Goal: Task Accomplishment & Management: Manage account settings

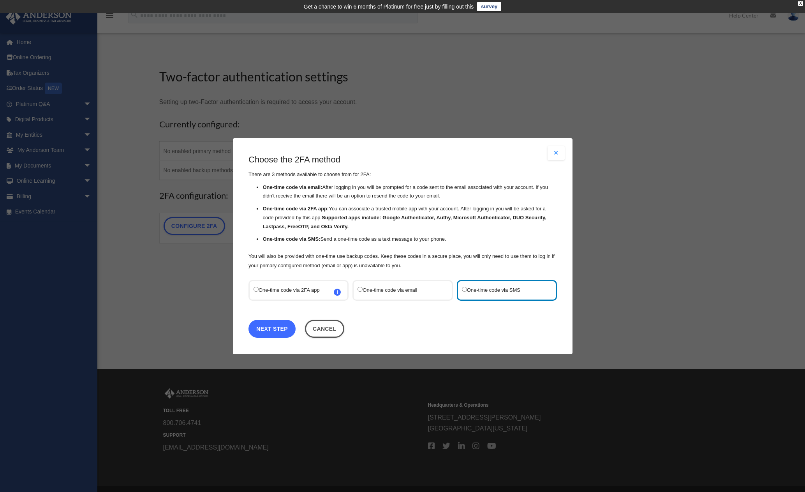
click at [279, 327] on link "Next Step" at bounding box center [272, 329] width 47 height 18
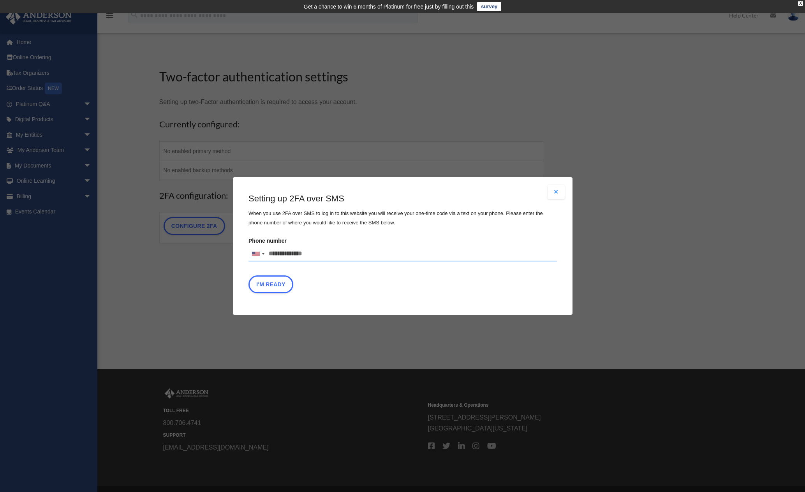
drag, startPoint x: 321, startPoint y: 256, endPoint x: 310, endPoint y: 255, distance: 10.5
click at [310, 255] on input "Phone number United States +1 United Kingdom +44 Afghanistan (‫افغانستان‬‎) +93…" at bounding box center [403, 254] width 309 height 16
type input "**********"
click at [419, 288] on div "I'm Ready" at bounding box center [403, 286] width 309 height 22
click at [272, 286] on button "I'm Ready" at bounding box center [271, 284] width 45 height 18
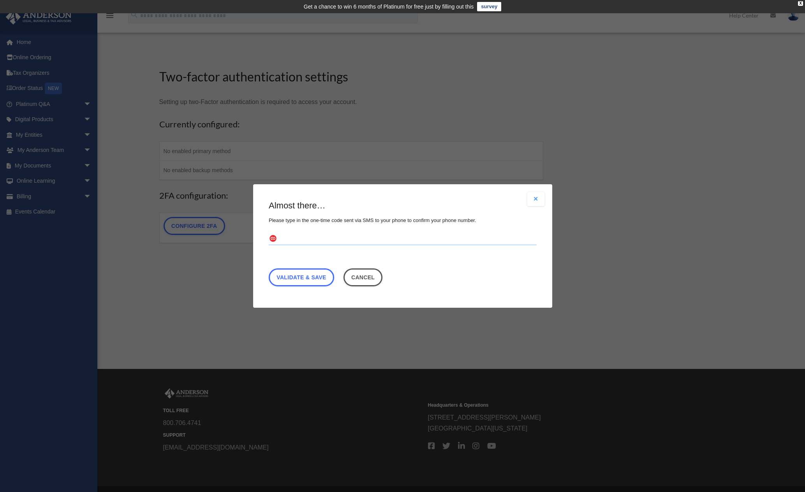
click at [330, 237] on input "text" at bounding box center [403, 239] width 268 height 12
type input "******"
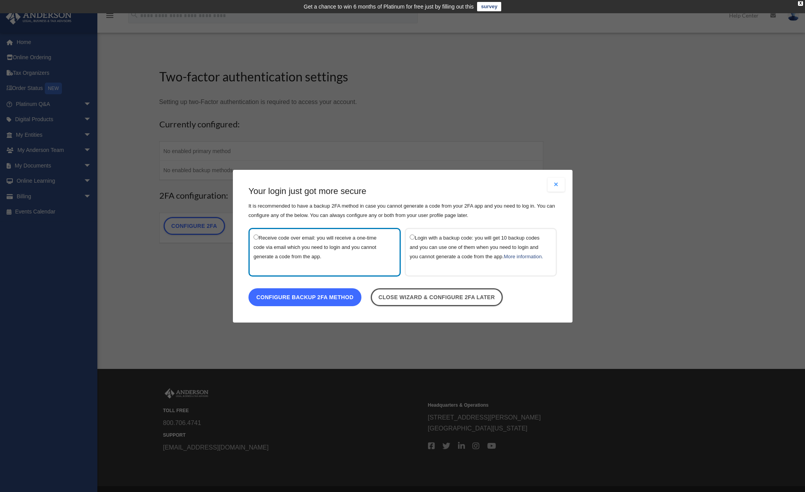
click at [330, 306] on link "Configure backup 2FA method" at bounding box center [305, 297] width 113 height 18
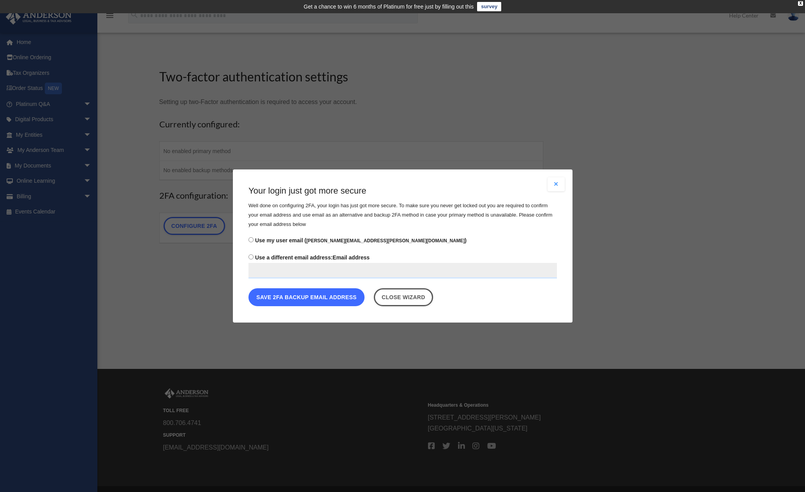
click at [313, 300] on button "Save 2FA backup email address" at bounding box center [307, 297] width 116 height 18
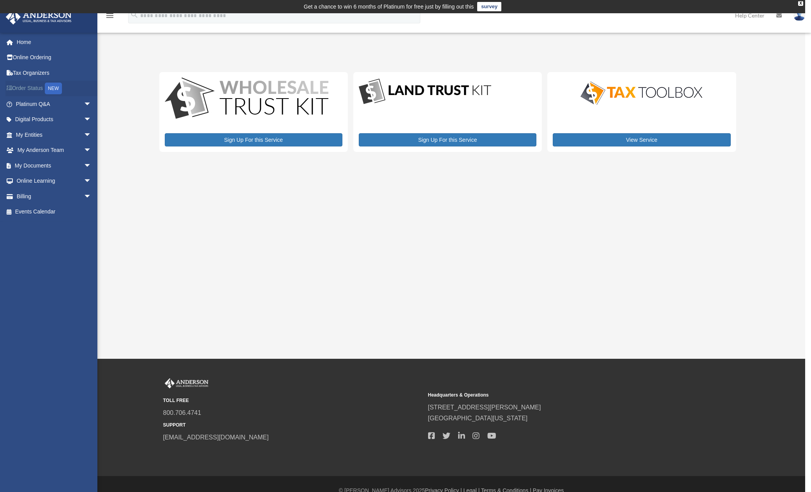
click at [34, 86] on link "Order Status NEW" at bounding box center [54, 89] width 98 height 16
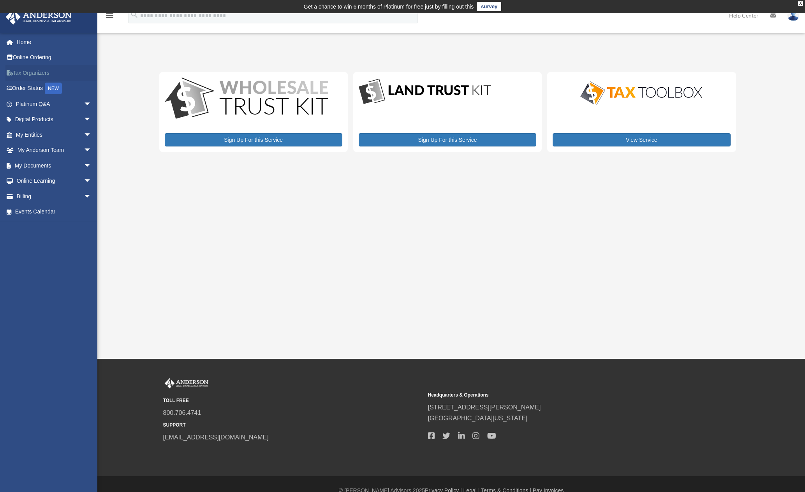
click at [35, 74] on link "Tax Organizers" at bounding box center [54, 73] width 98 height 16
click at [84, 104] on span "arrow_drop_down" at bounding box center [92, 104] width 16 height 16
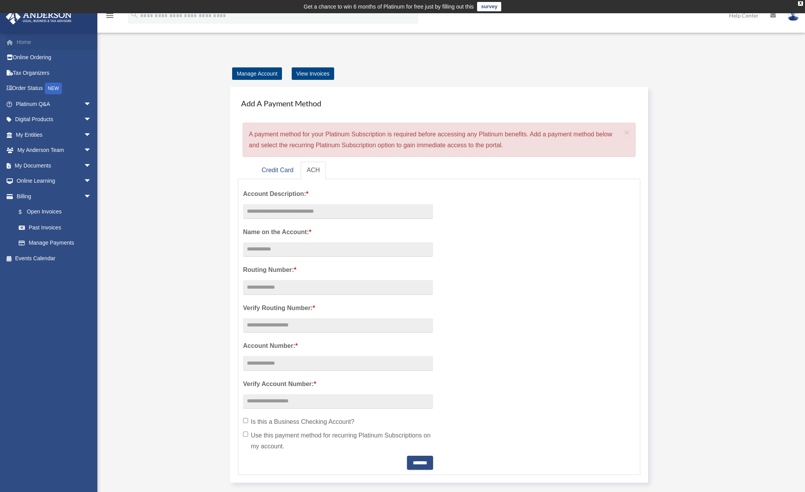
click at [19, 42] on link "Home" at bounding box center [54, 42] width 98 height 16
click at [25, 43] on link "Home" at bounding box center [54, 42] width 98 height 16
click at [245, 74] on link "Manage Account" at bounding box center [257, 73] width 50 height 12
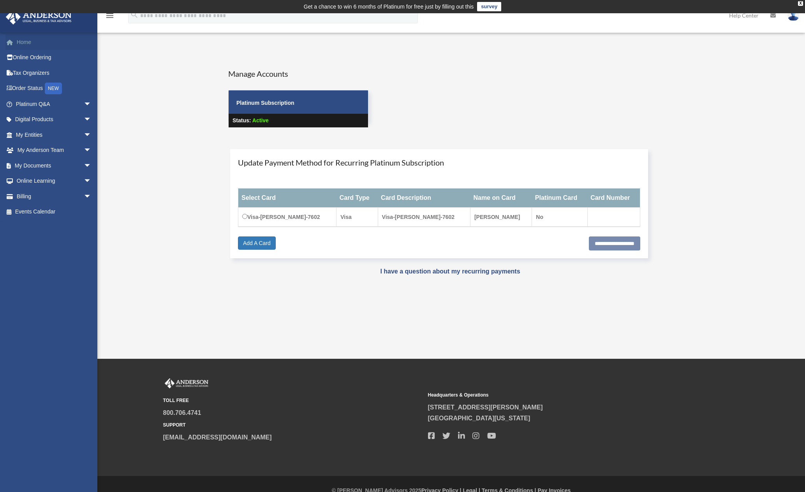
click at [16, 43] on link "Home" at bounding box center [54, 42] width 98 height 16
click at [84, 150] on span "arrow_drop_down" at bounding box center [92, 151] width 16 height 16
click at [56, 167] on link "My Anderson Team" at bounding box center [57, 166] width 92 height 16
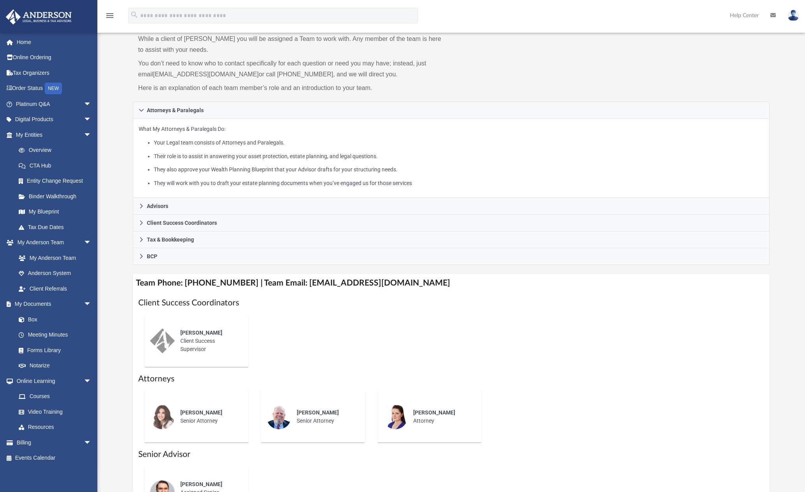
scroll to position [39, 0]
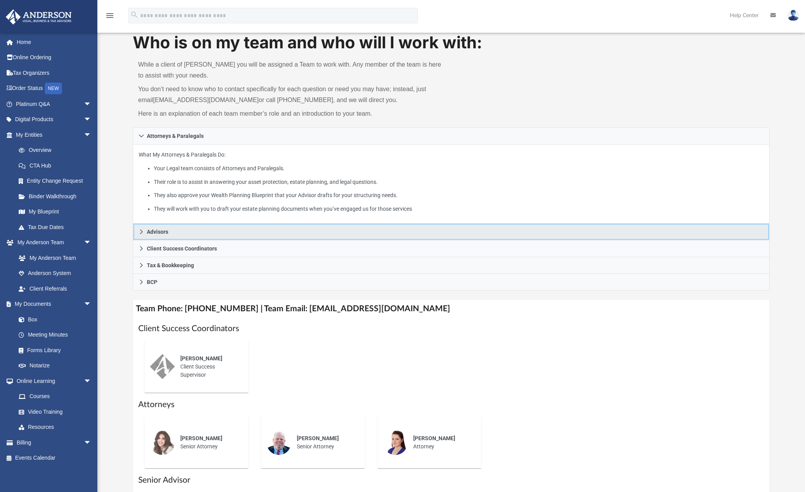
click at [142, 234] on icon at bounding box center [141, 231] width 5 height 5
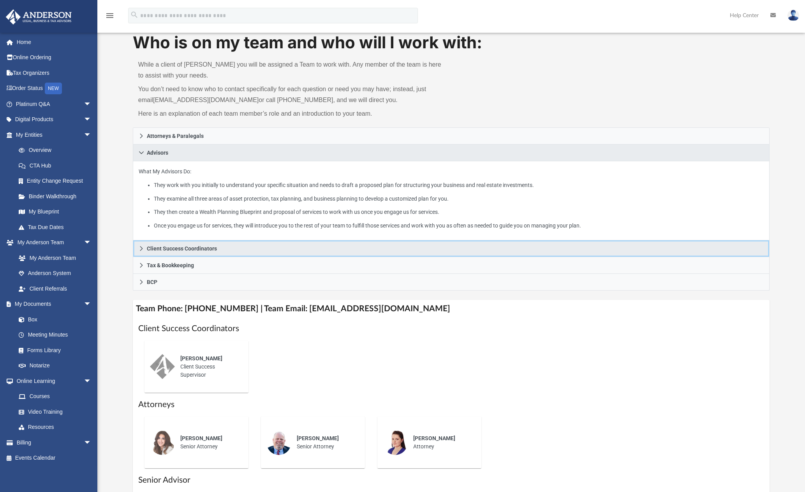
click at [144, 251] on icon at bounding box center [141, 248] width 5 height 5
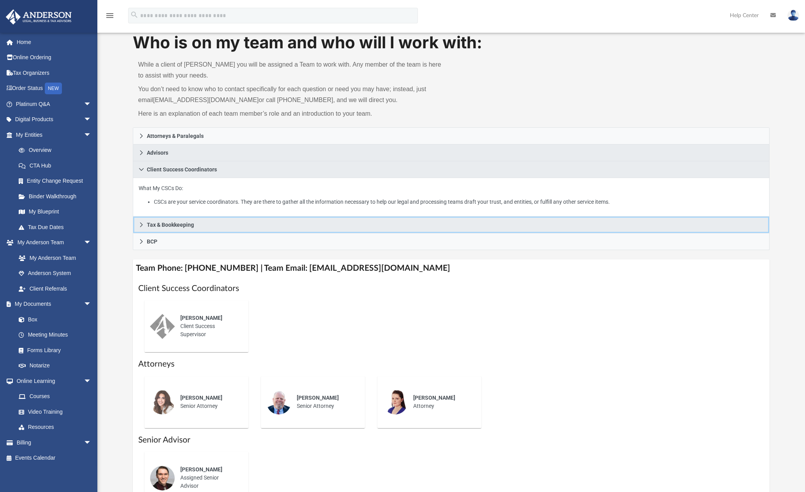
click at [144, 229] on link "Tax & Bookkeeping" at bounding box center [451, 225] width 637 height 17
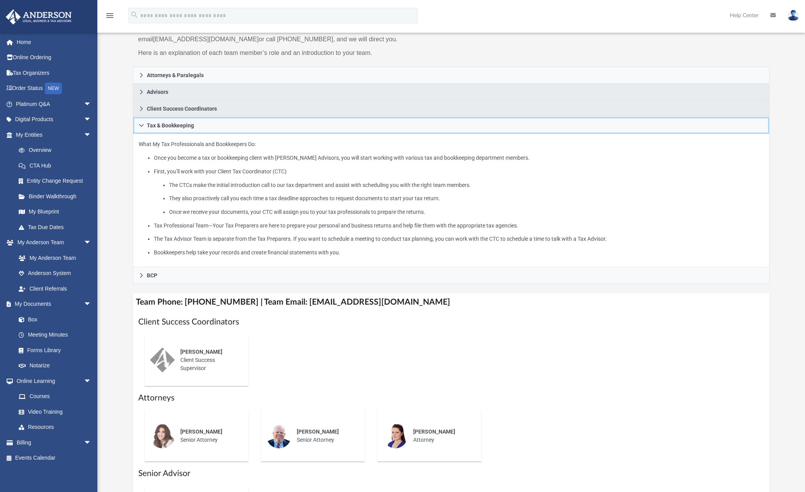
scroll to position [117, 0]
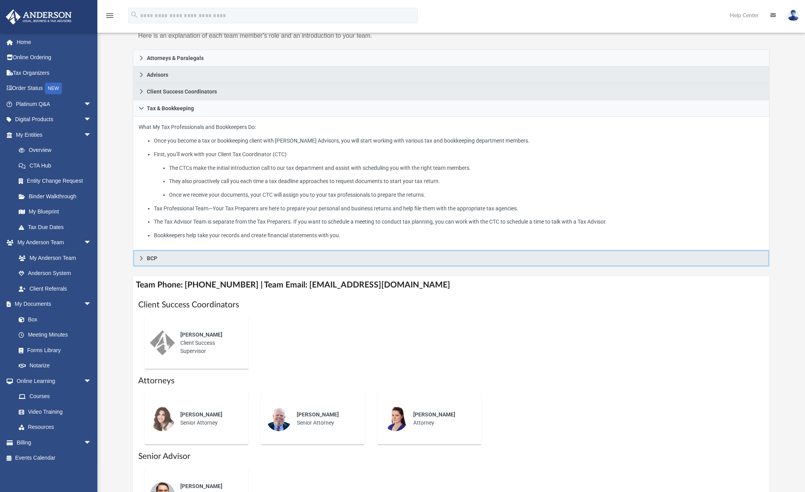
click at [138, 260] on link "BCP" at bounding box center [451, 258] width 637 height 17
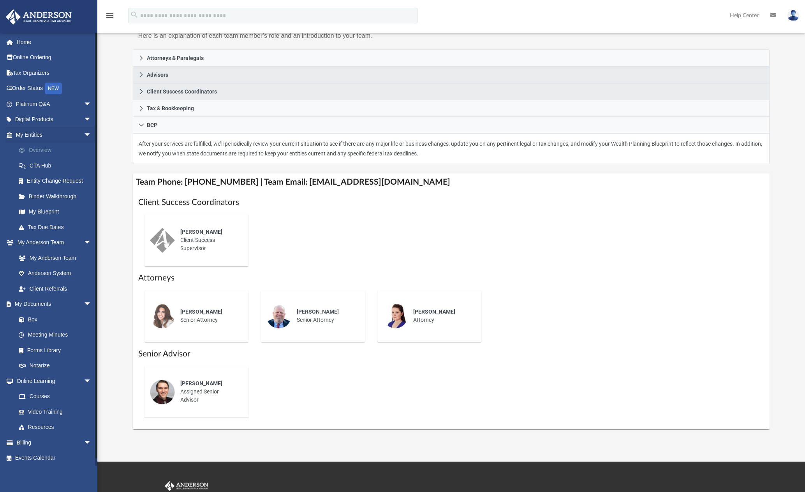
click at [41, 149] on link "Overview" at bounding box center [57, 151] width 92 height 16
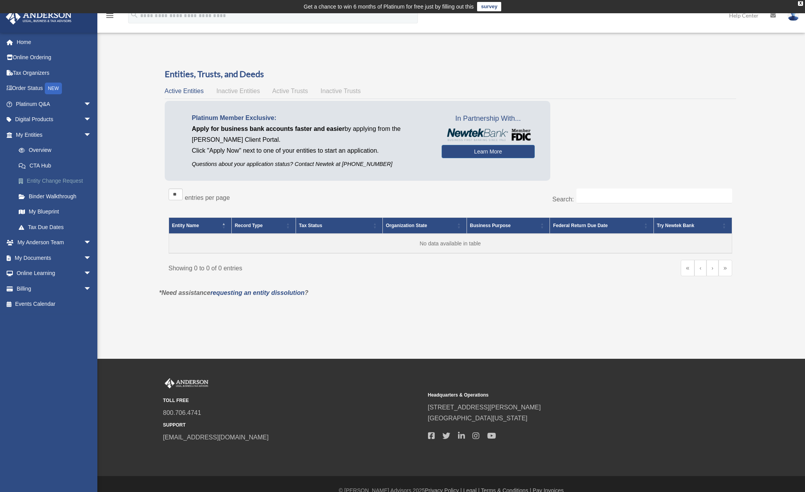
click at [42, 183] on link "Entity Change Request" at bounding box center [57, 181] width 92 height 16
click at [41, 200] on link "Binder Walkthrough" at bounding box center [57, 197] width 92 height 16
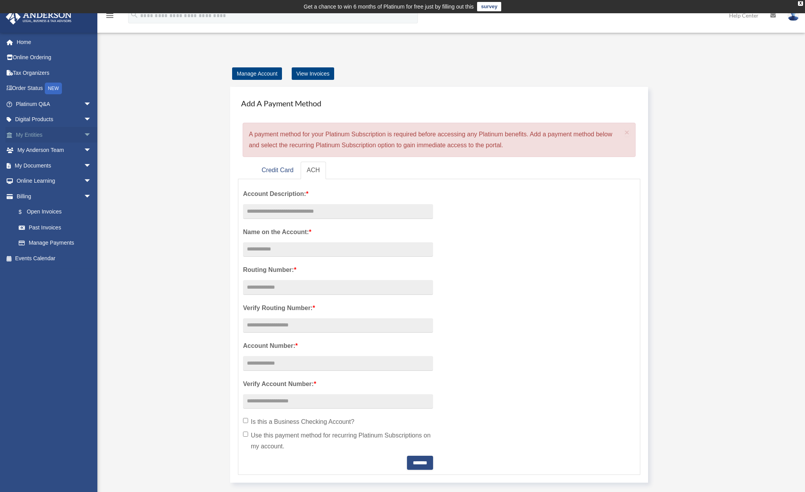
click at [40, 136] on link "My Entities arrow_drop_down" at bounding box center [54, 135] width 98 height 16
click at [84, 134] on span "arrow_drop_down" at bounding box center [92, 135] width 16 height 16
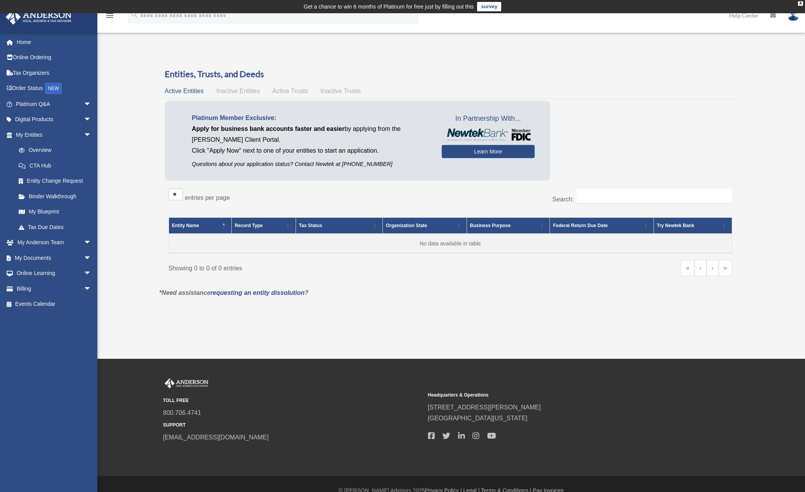
click at [481, 159] on div "Platinum Member Exclusive: Apply for business bank accounts faster and easier b…" at bounding box center [358, 141] width 386 height 80
click at [484, 154] on link "Learn More" at bounding box center [488, 151] width 93 height 13
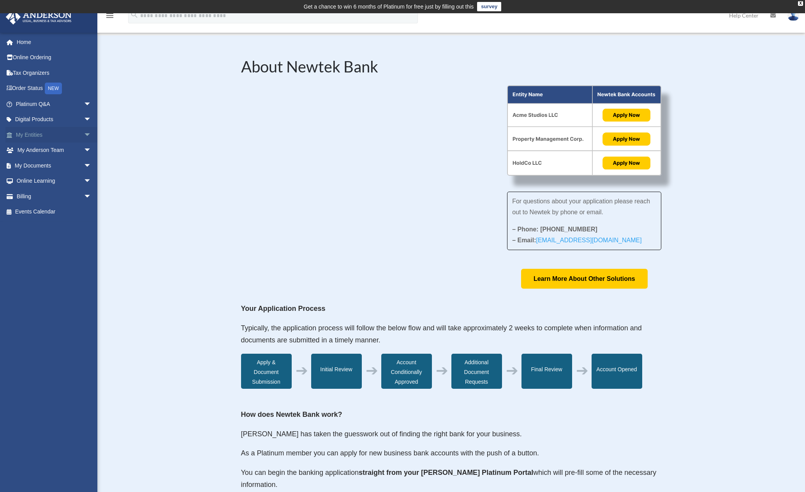
click at [84, 135] on span "arrow_drop_down" at bounding box center [92, 135] width 16 height 16
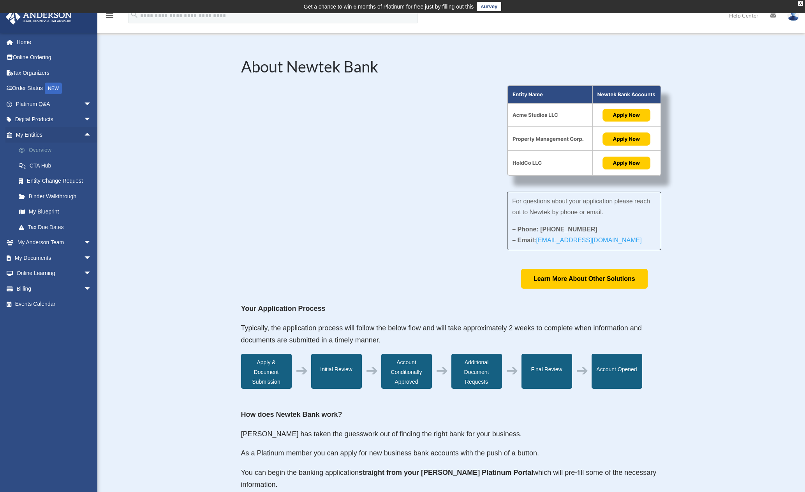
click at [41, 151] on link "Overview" at bounding box center [57, 151] width 92 height 16
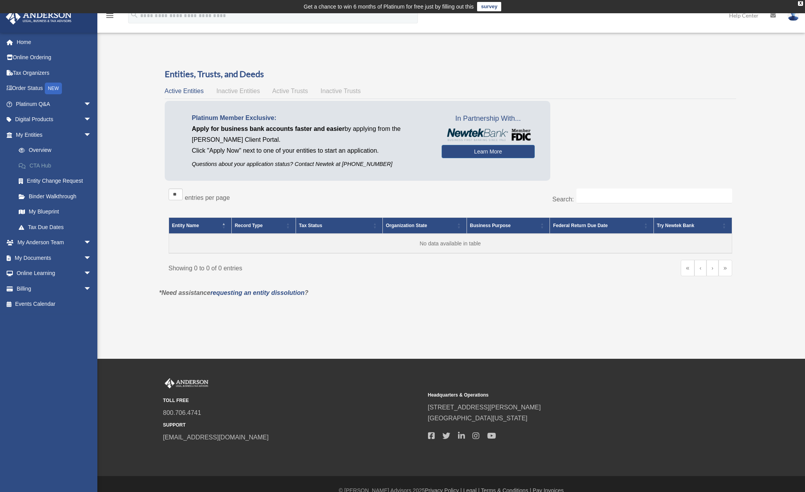
click at [42, 166] on link "CTA Hub" at bounding box center [57, 166] width 92 height 16
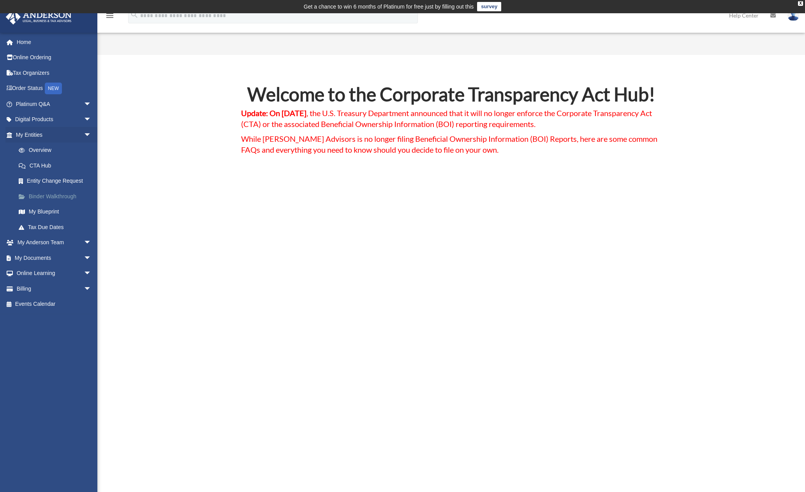
click at [49, 197] on link "Binder Walkthrough" at bounding box center [57, 197] width 92 height 16
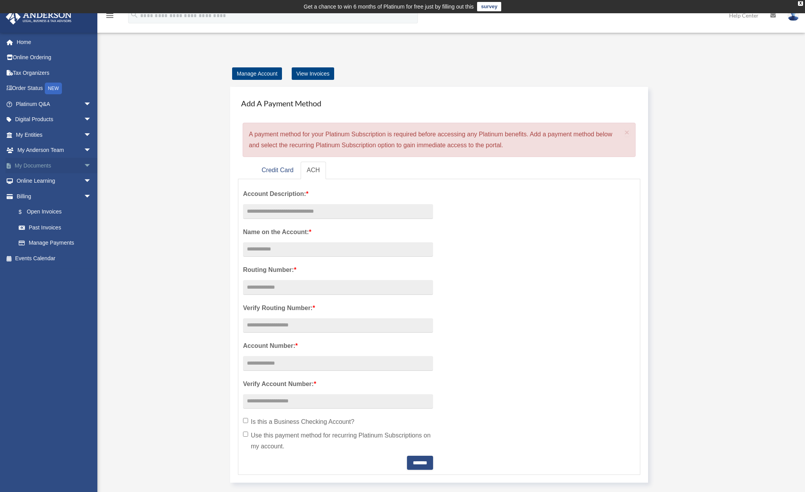
click at [84, 165] on span "arrow_drop_down" at bounding box center [92, 166] width 16 height 16
click at [35, 178] on link "Box" at bounding box center [57, 181] width 92 height 16
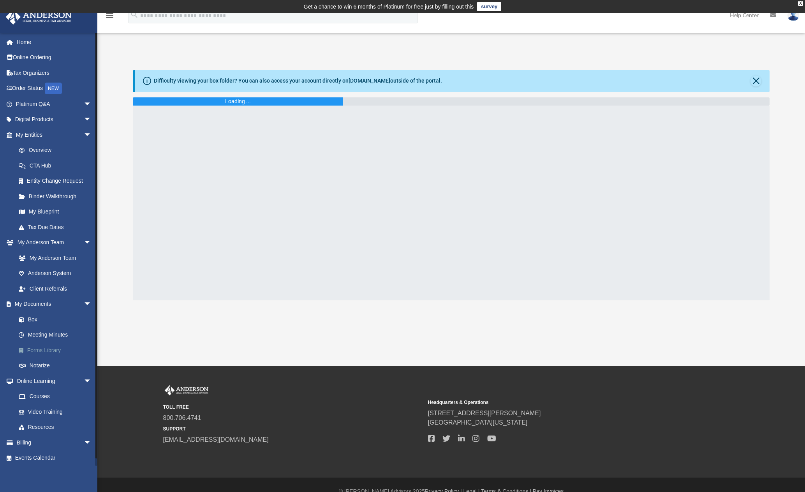
click at [35, 350] on link "Forms Library" at bounding box center [57, 351] width 92 height 16
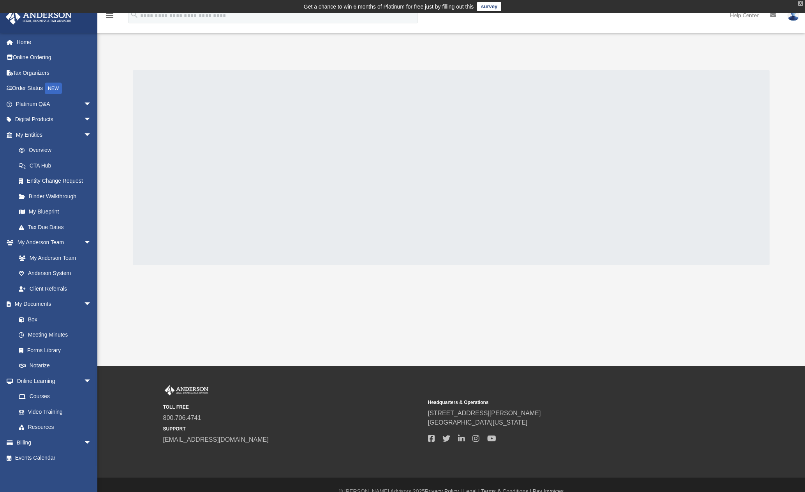
click at [799, 2] on div "X" at bounding box center [800, 3] width 5 height 5
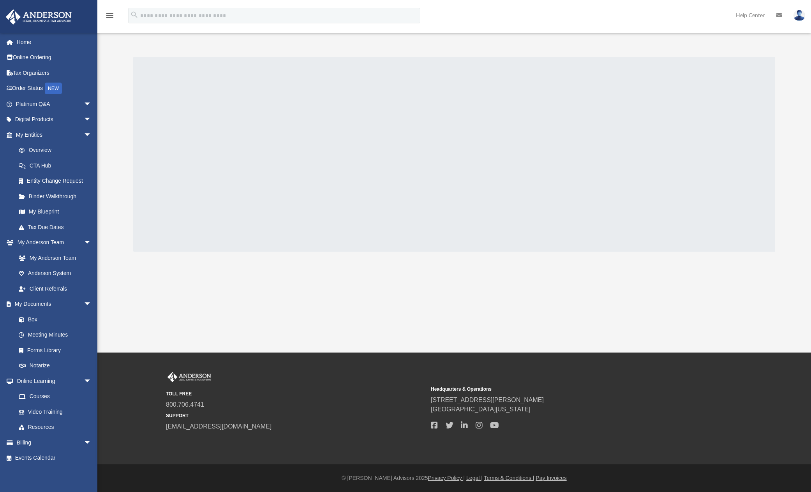
click at [800, 15] on img at bounding box center [800, 15] width 12 height 11
click at [669, 39] on link "My Profile" at bounding box center [683, 36] width 78 height 16
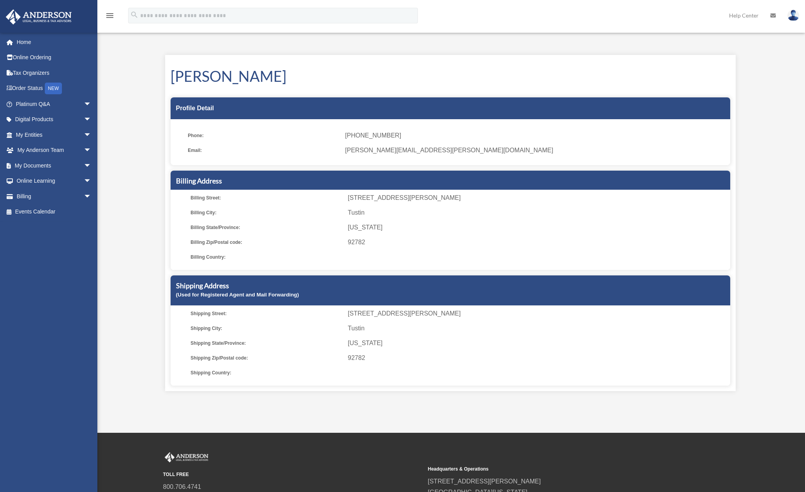
click at [791, 18] on img at bounding box center [794, 15] width 12 height 11
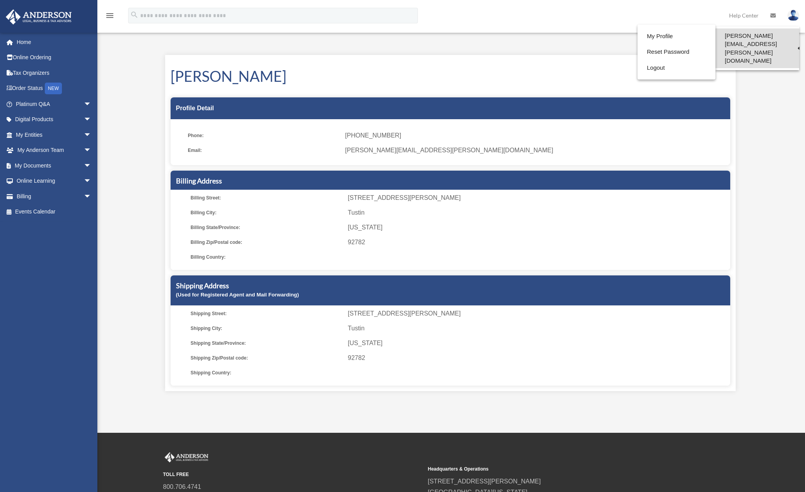
click at [776, 37] on link "[PERSON_NAME][EMAIL_ADDRESS][PERSON_NAME][DOMAIN_NAME]" at bounding box center [758, 48] width 84 height 40
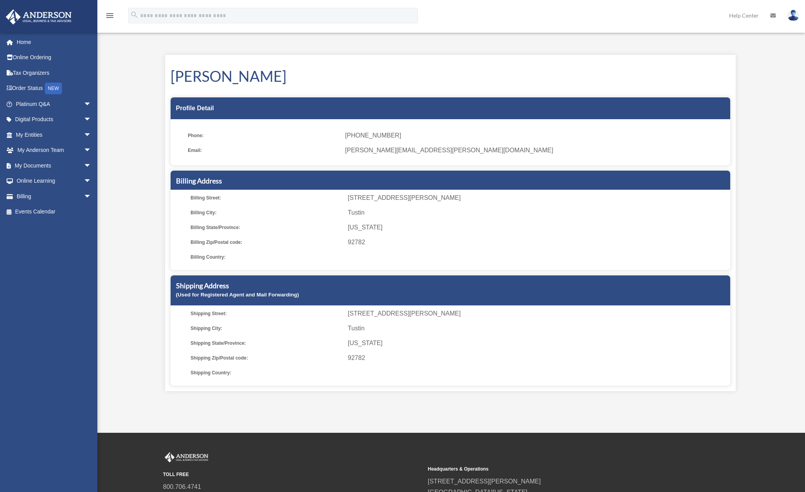
click at [788, 15] on img at bounding box center [794, 15] width 12 height 11
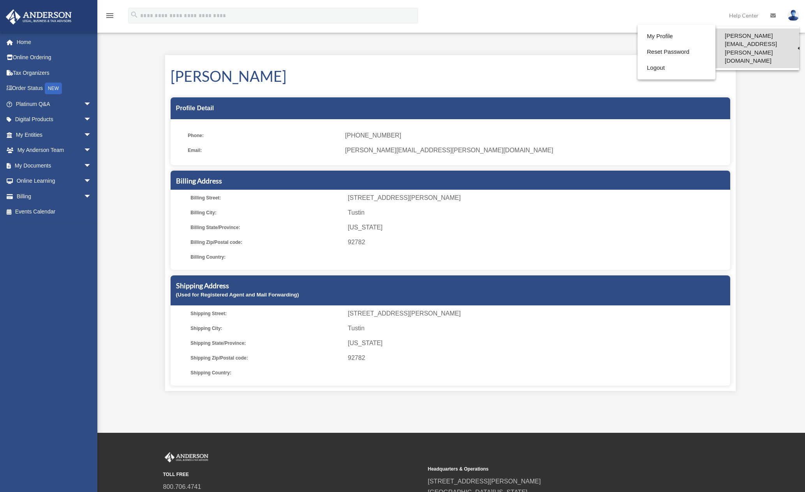
click at [728, 34] on link "[PERSON_NAME][EMAIL_ADDRESS][PERSON_NAME][DOMAIN_NAME]" at bounding box center [758, 48] width 84 height 40
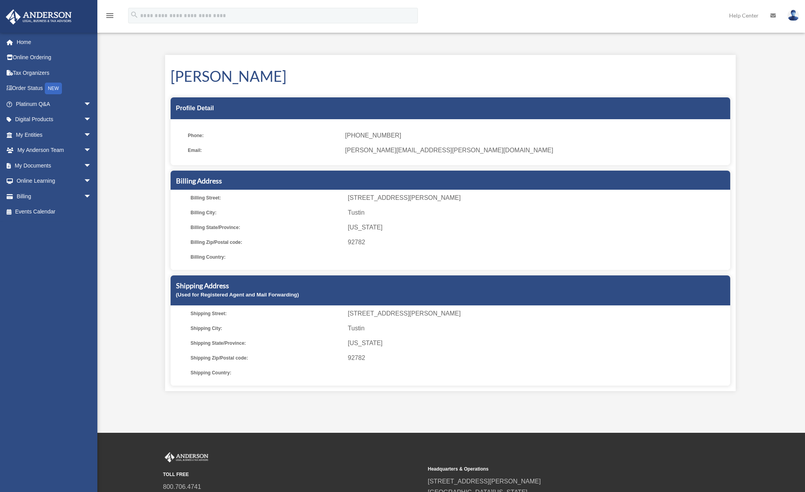
click at [798, 17] on img at bounding box center [794, 15] width 12 height 11
click at [790, 18] on img at bounding box center [794, 15] width 12 height 11
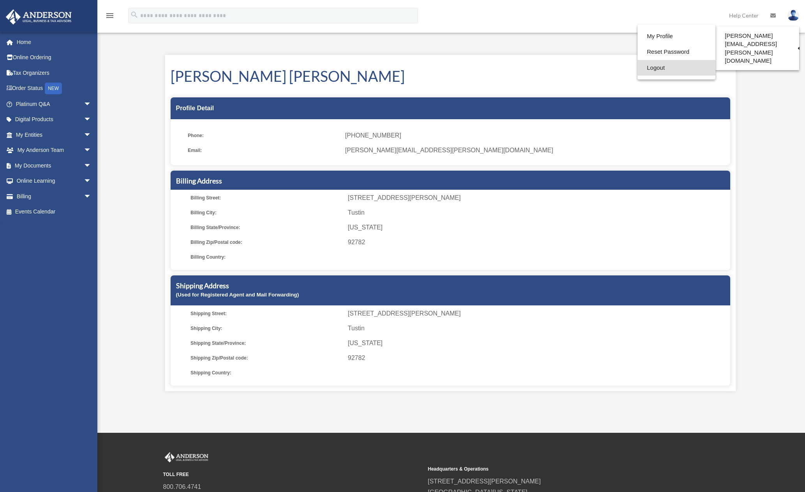
click at [642, 67] on link "Logout" at bounding box center [677, 68] width 78 height 16
